Goal: Find specific page/section: Find specific page/section

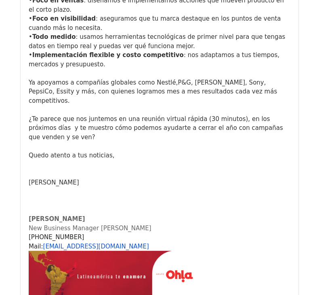
scroll to position [1288, 0]
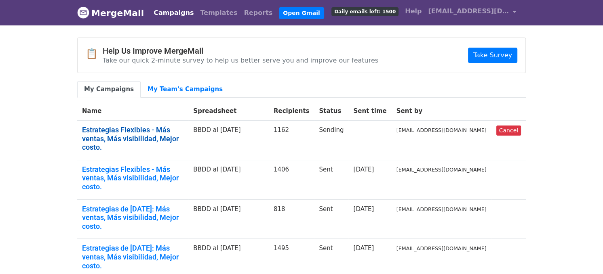
click at [113, 133] on link "Estrategias Flexibles - Más ventas, Más visibilidad, Mejor costo." at bounding box center [132, 139] width 101 height 26
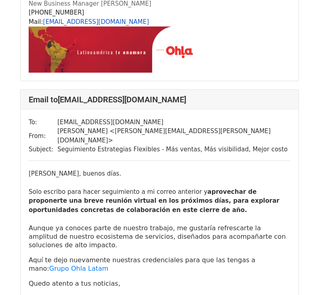
scroll to position [5926, 0]
